Goal: Find specific fact: Find contact information

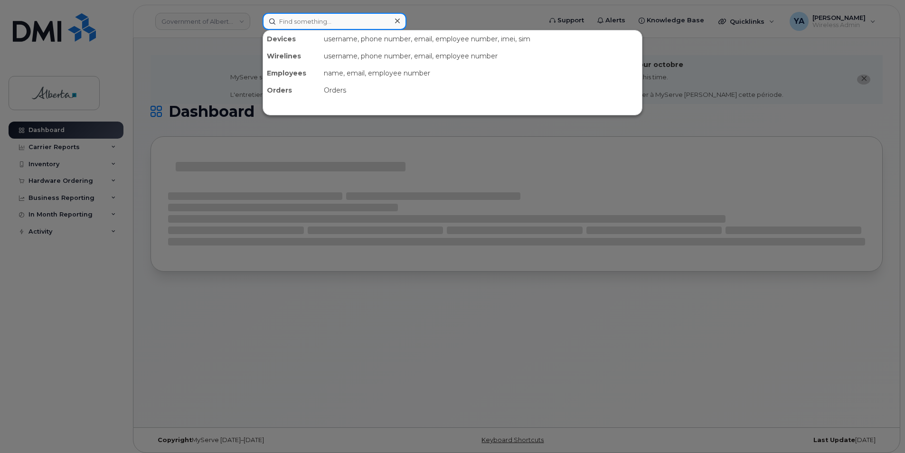
click at [328, 23] on input at bounding box center [334, 21] width 144 height 17
paste input "100120775 100023 (Envir and Prot Areas) 606733 2026 [DATE] [DATE] [DATE] 103010…"
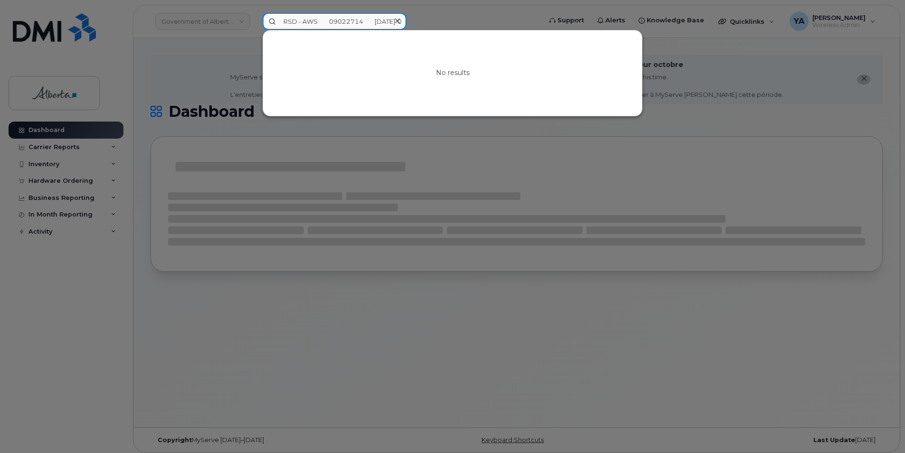
type input "100120775 100023 (Envir and Prot Areas) 606733 2026 [DATE] [DATE] [DATE] 103010…"
click at [398, 18] on icon at bounding box center [397, 21] width 5 height 8
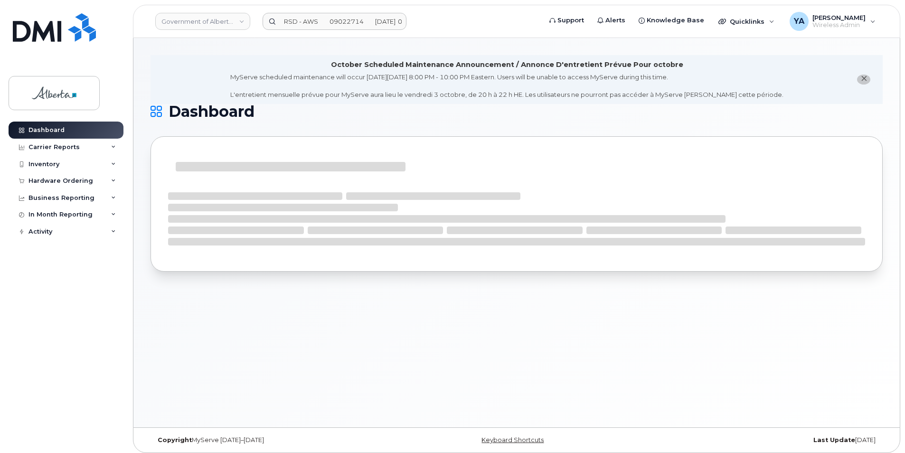
scroll to position [0, 0]
click at [347, 26] on input at bounding box center [334, 21] width 144 height 17
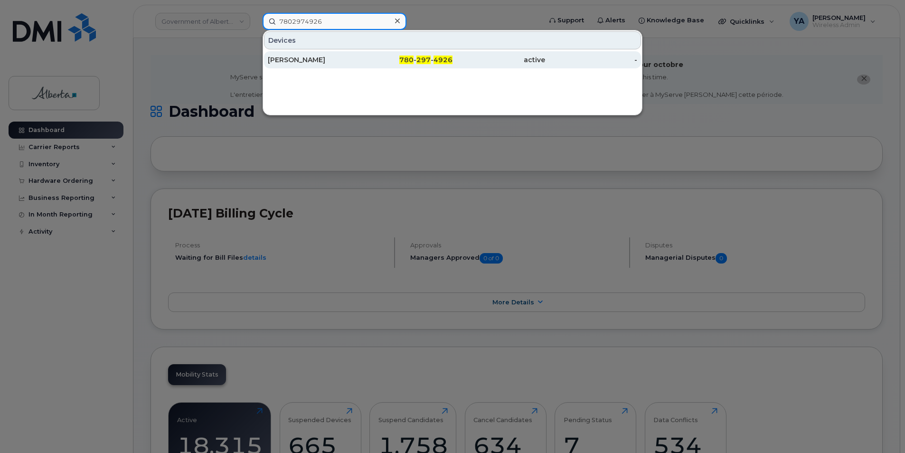
type input "7802974926"
click at [344, 62] on div "[PERSON_NAME]" at bounding box center [314, 59] width 93 height 9
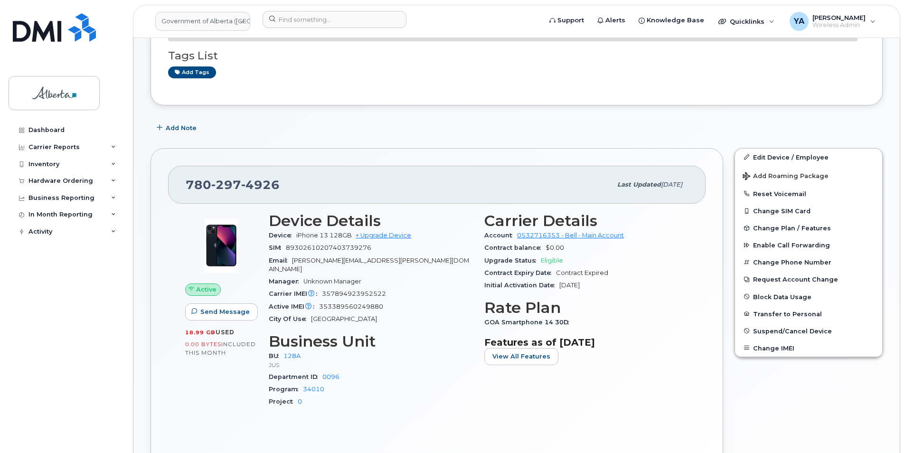
scroll to position [237, 0]
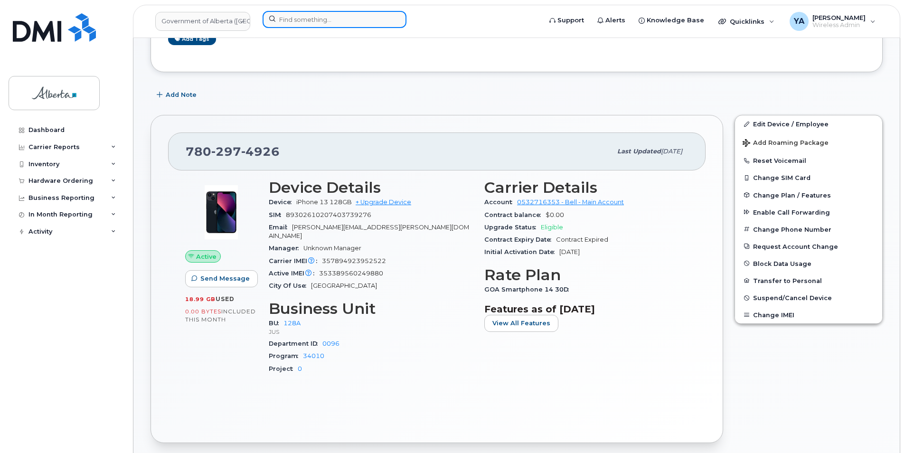
click at [346, 12] on input at bounding box center [334, 19] width 144 height 17
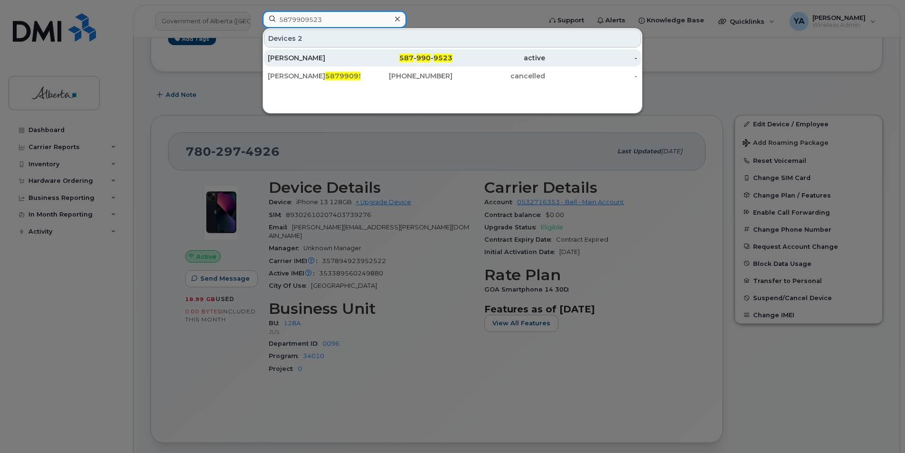
type input "5879909523"
click at [313, 56] on div "[PERSON_NAME]" at bounding box center [314, 57] width 93 height 9
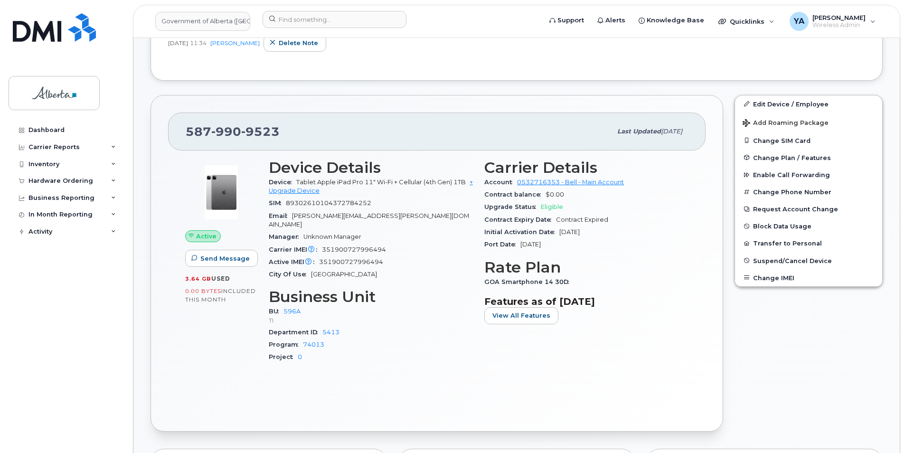
scroll to position [285, 0]
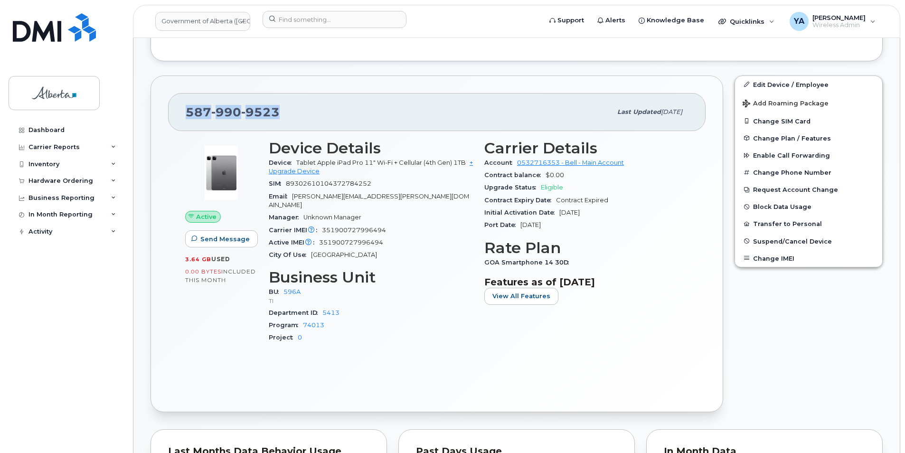
drag, startPoint x: 286, startPoint y: 113, endPoint x: 150, endPoint y: 108, distance: 136.3
click at [150, 108] on div "587 990 9523 Last updated Jul 25, 2025 Active Send Message 3.64 GB  used 0.00 B…" at bounding box center [437, 244] width 584 height 348
copy span "587 990 9523"
